Goal: Task Accomplishment & Management: Use online tool/utility

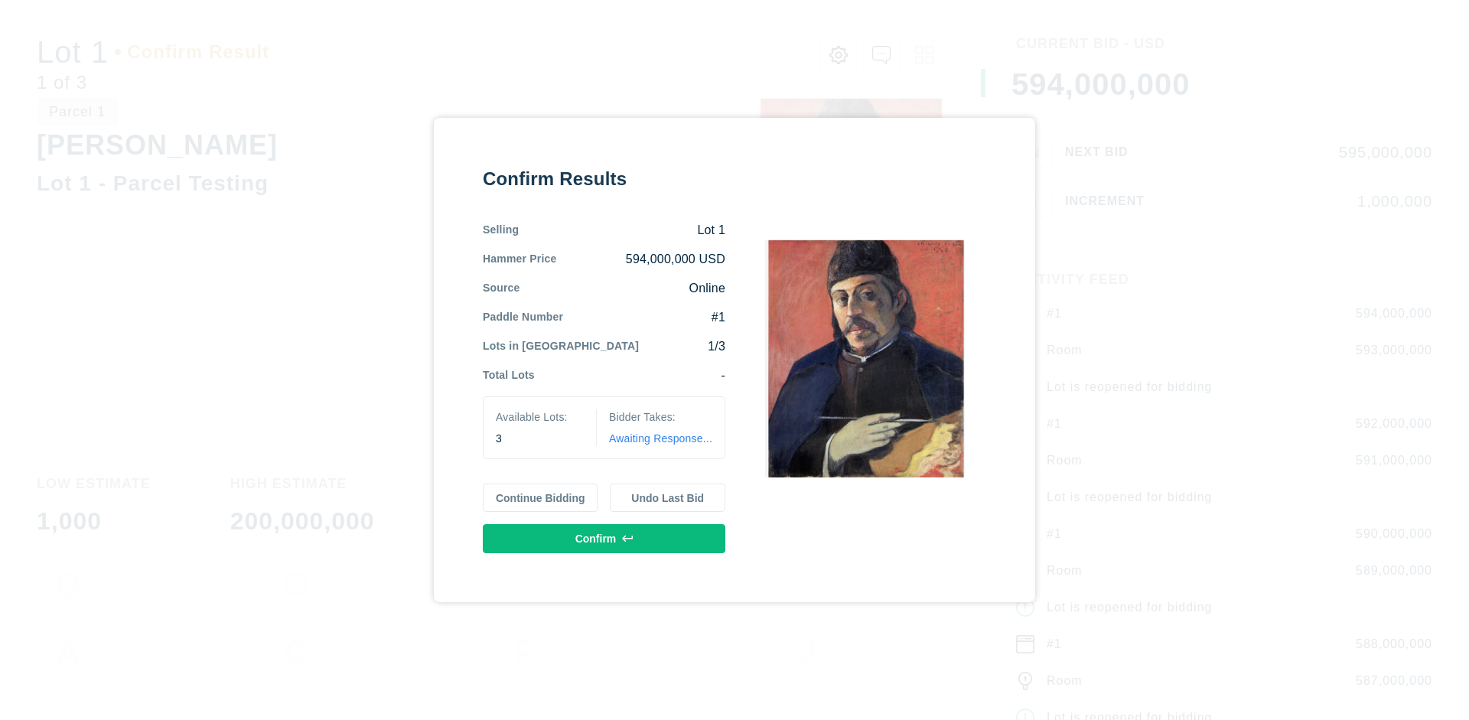
click at [541, 497] on button "Continue Bidding" at bounding box center [540, 497] width 115 height 29
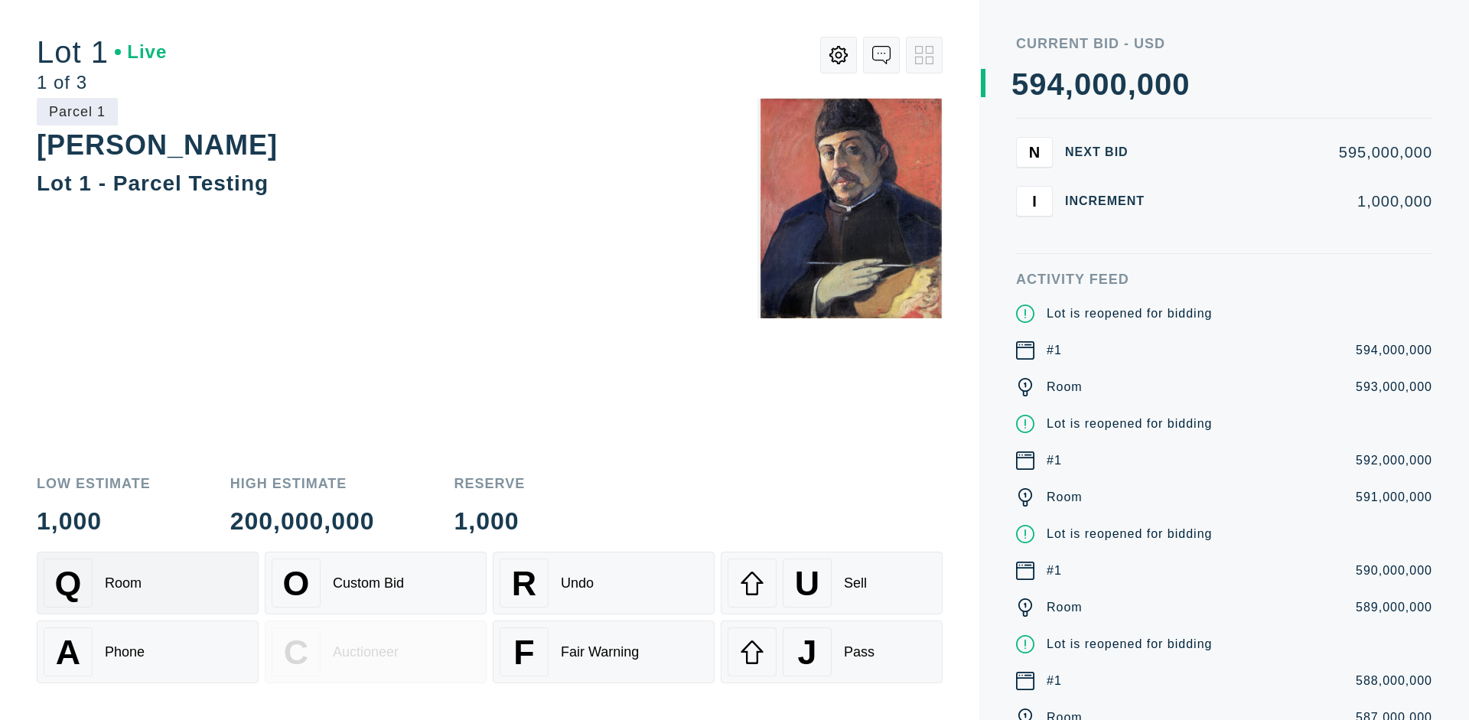
click at [148, 583] on div "Q Room" at bounding box center [148, 582] width 208 height 49
